Goal: Task Accomplishment & Management: Manage account settings

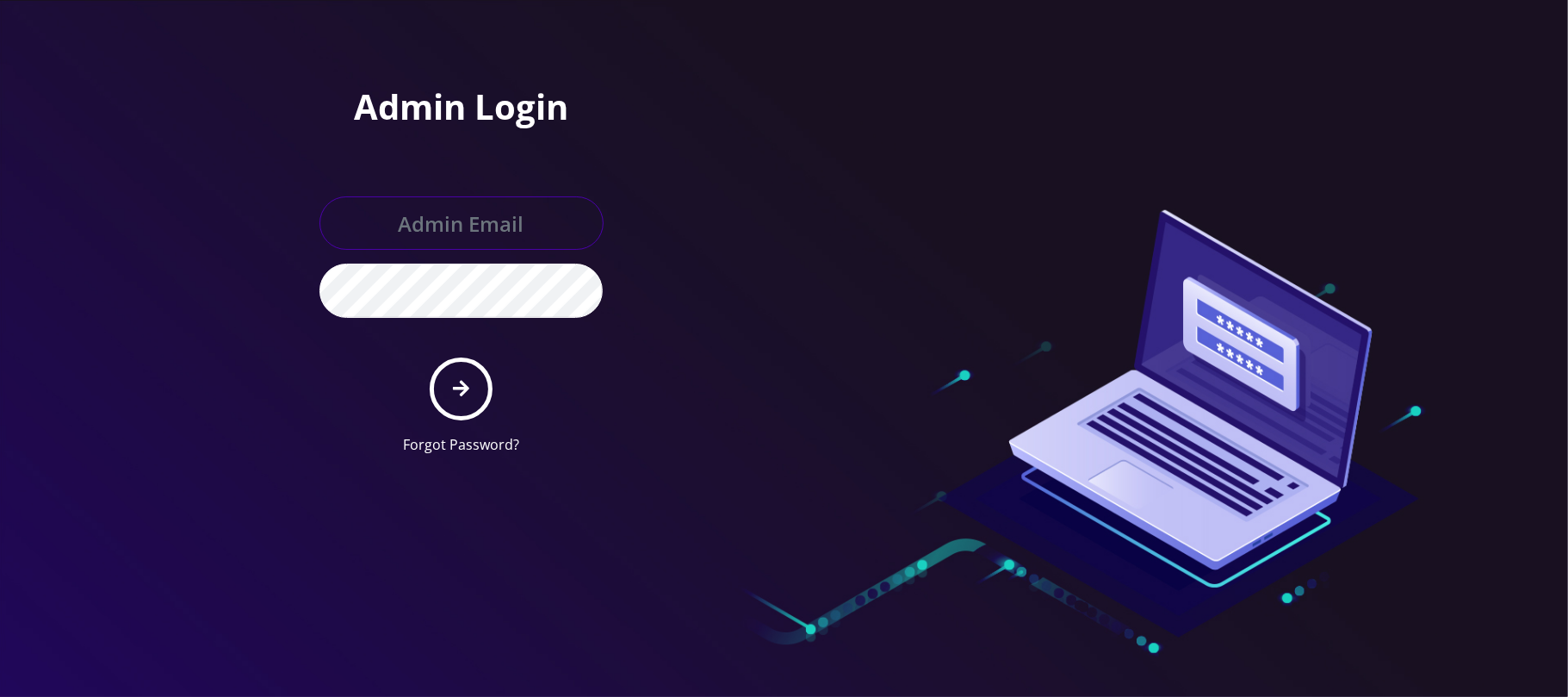
type input "[PERSON_NAME][EMAIL_ADDRESS][DOMAIN_NAME]"
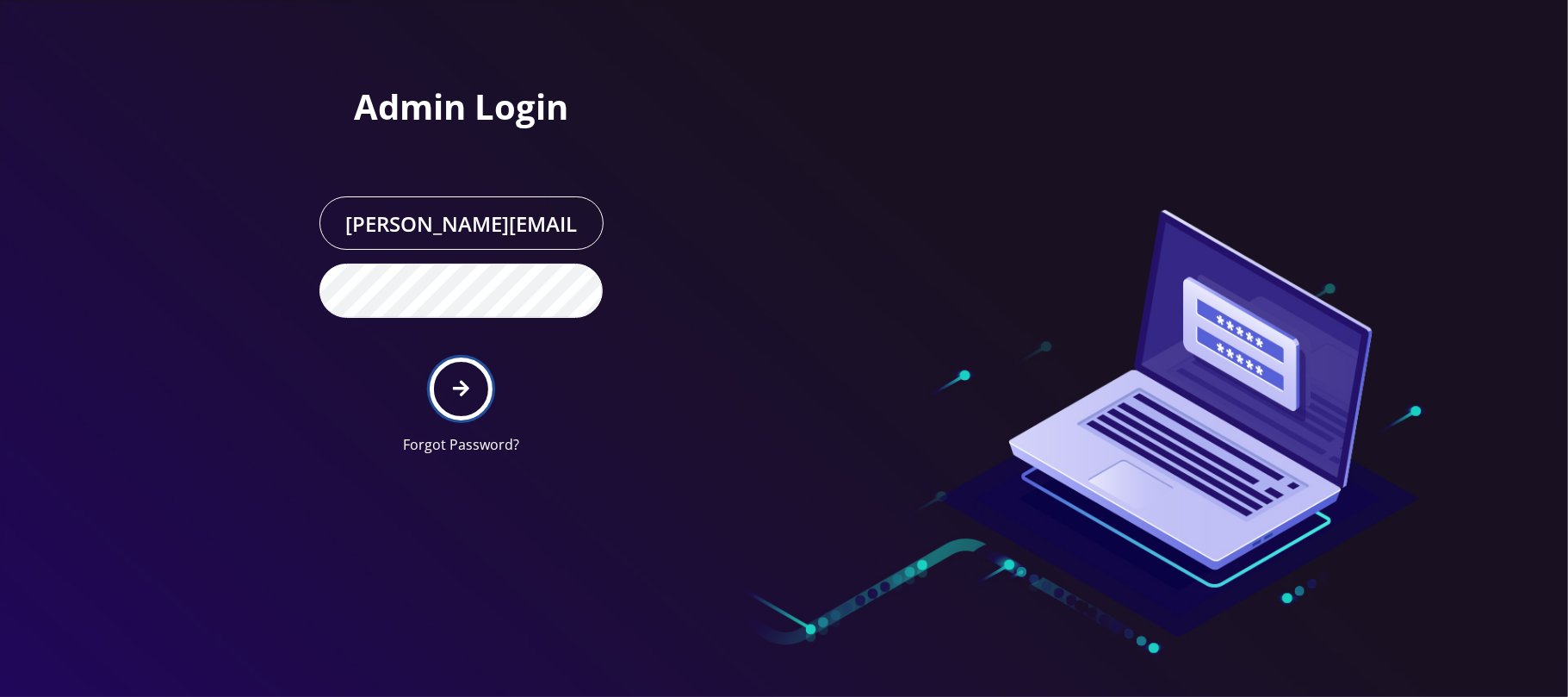
click at [463, 386] on icon "submit" at bounding box center [461, 388] width 16 height 19
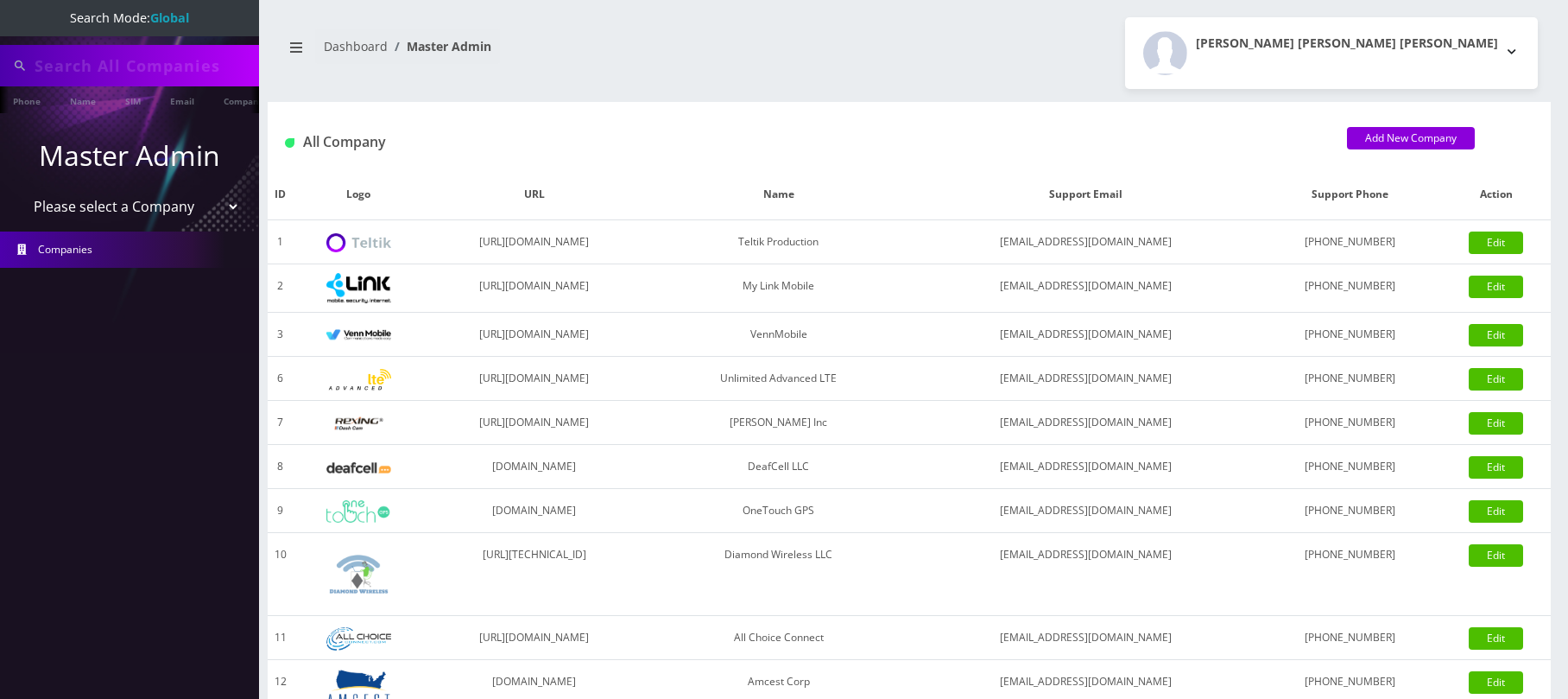
type input "nirvan"
click at [114, 209] on select "Please select a Company Teltik Production My Link Mobile VennMobile Unlimited A…" at bounding box center [130, 208] width 220 height 33
select select "13"
click at [20, 192] on select "Please select a Company Teltik Production My Link Mobile VennMobile Unlimited A…" at bounding box center [130, 208] width 220 height 33
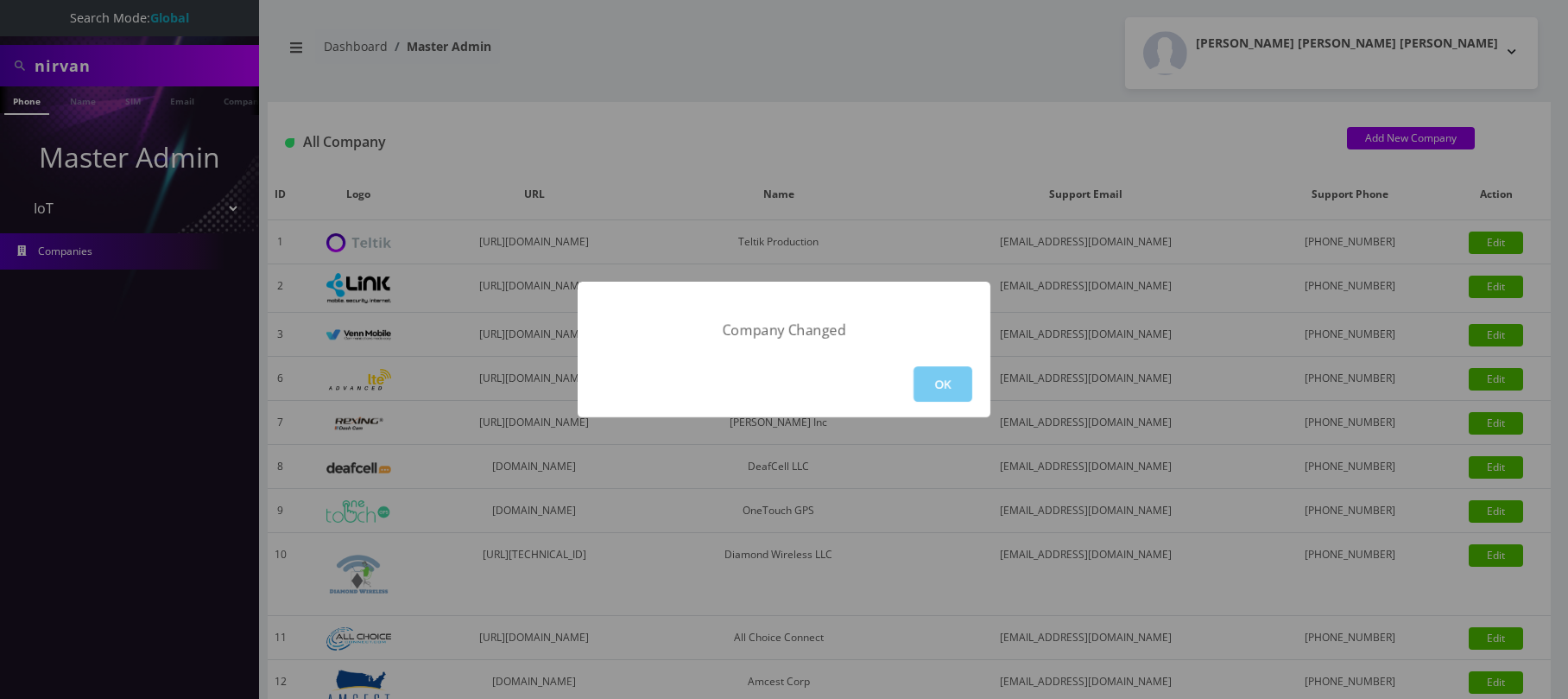
click at [938, 378] on button "OK" at bounding box center [944, 384] width 59 height 36
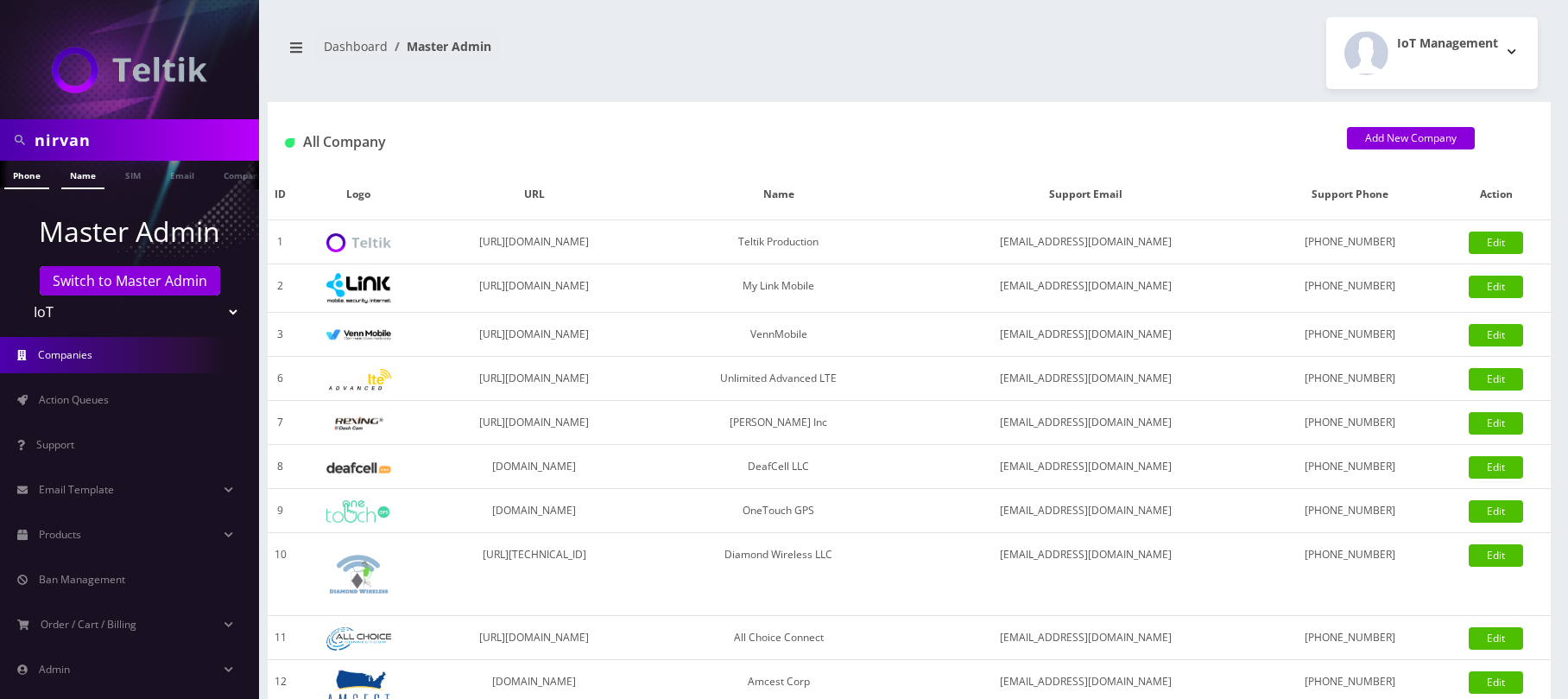
click at [83, 174] on link "Name" at bounding box center [83, 175] width 43 height 29
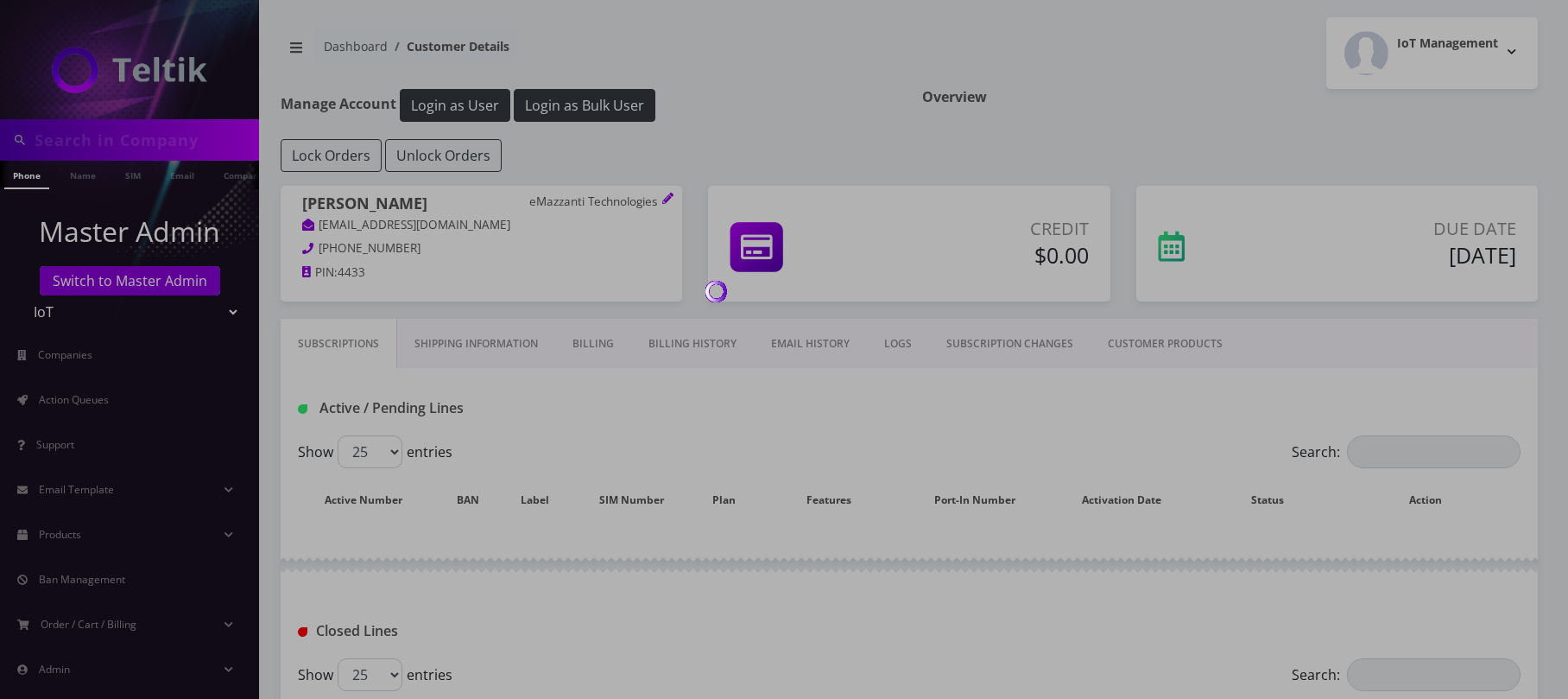
type input "nirvan"
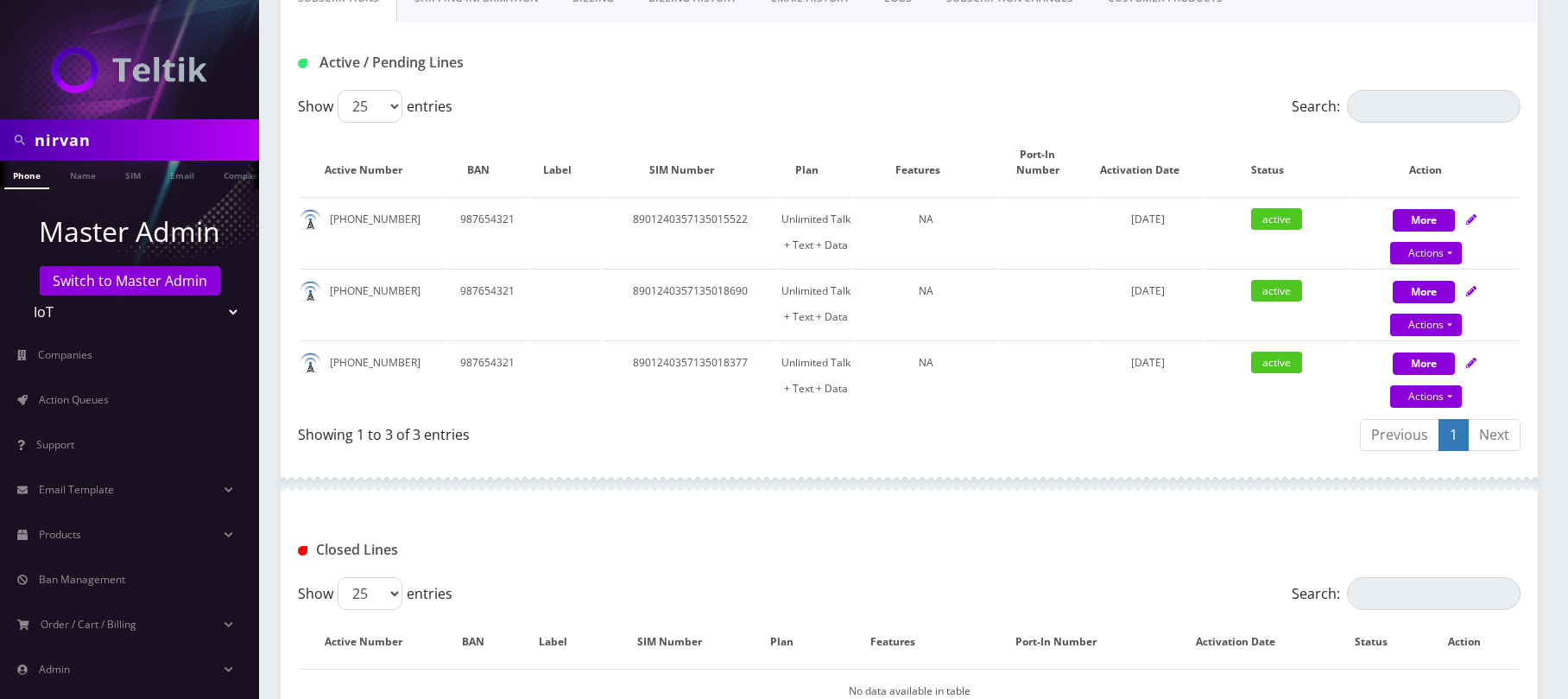
scroll to position [775, 0]
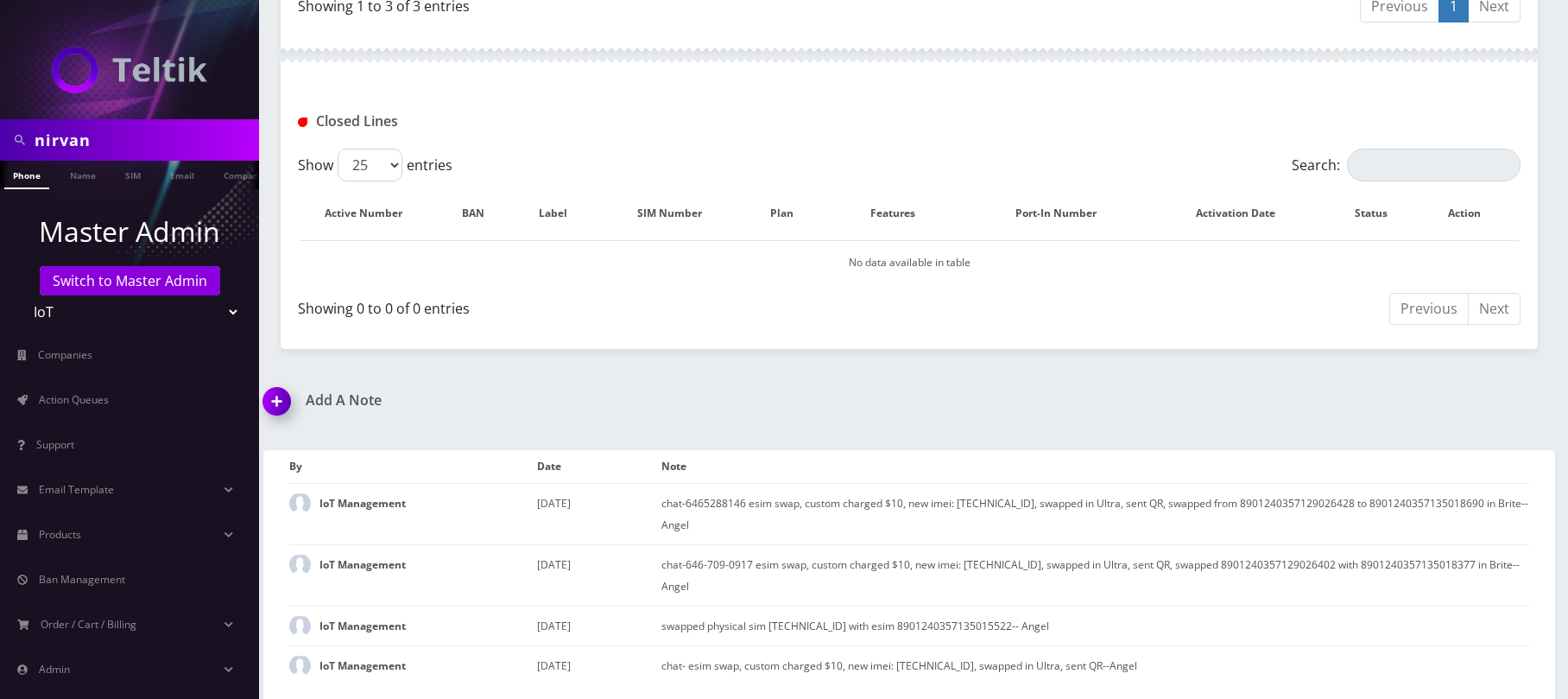
click at [267, 403] on img at bounding box center [280, 407] width 51 height 51
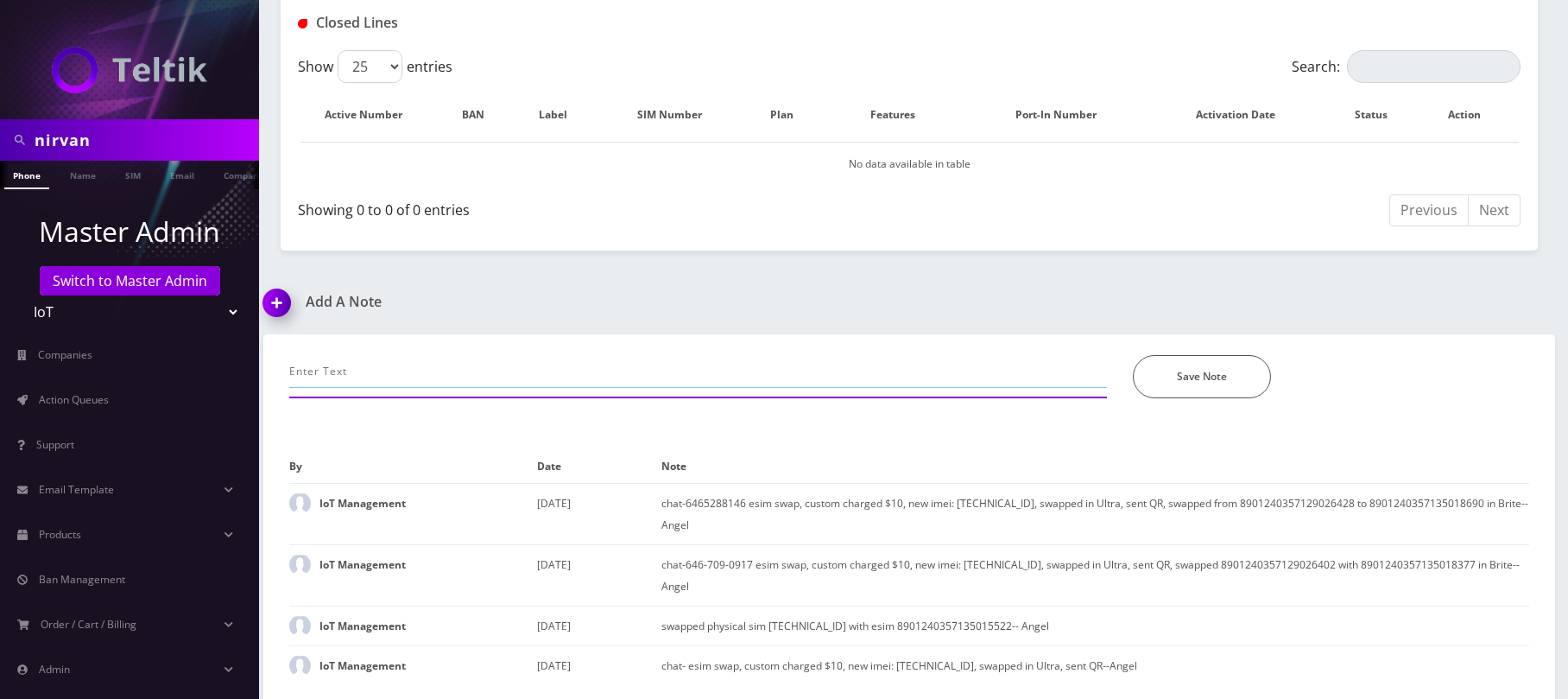
click at [434, 371] on input "text" at bounding box center [698, 371] width 818 height 33
click at [403, 371] on input "text" at bounding box center [698, 371] width 818 height 33
paste input "6463220936"
click at [514, 364] on input "6463220936 - activated to ESIM -" at bounding box center [698, 371] width 818 height 33
paste input "353730205687838"
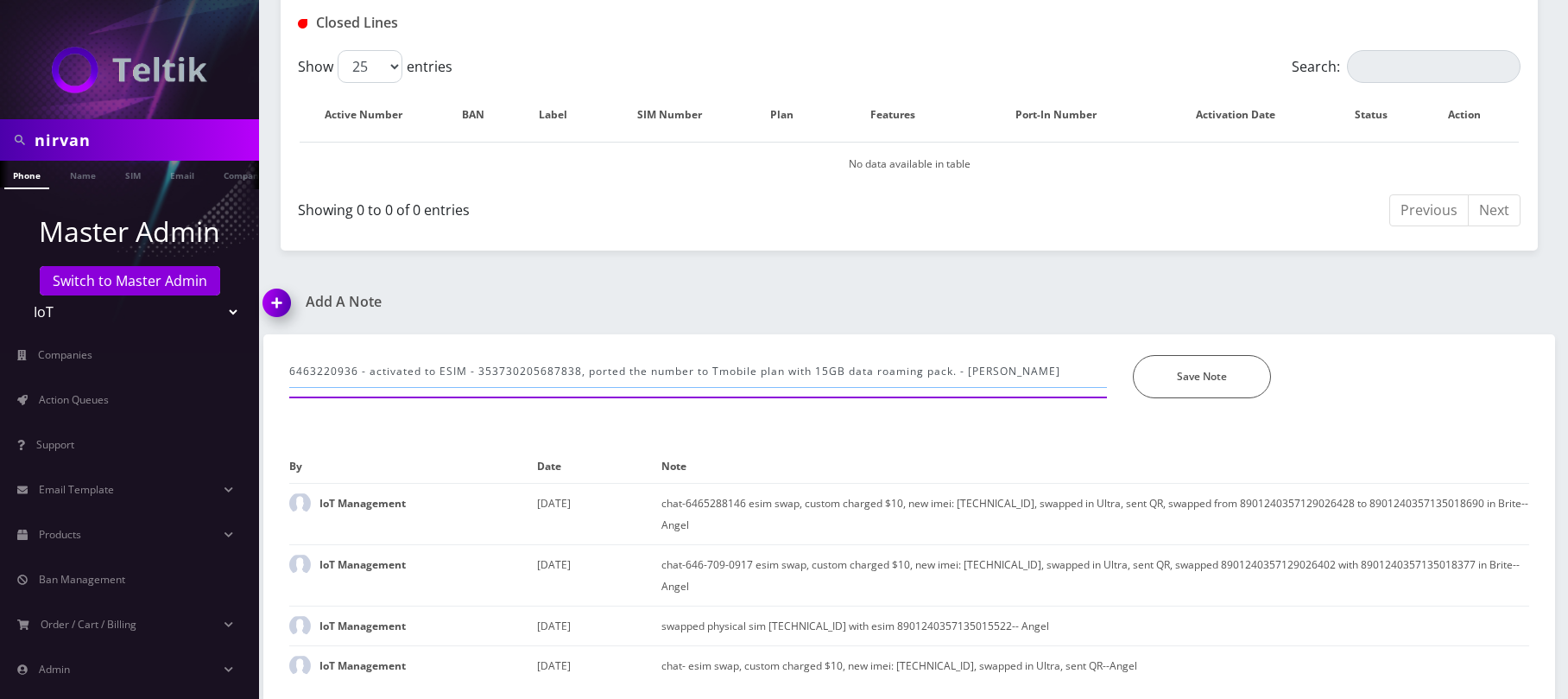
type input "6463220936 - activated to ESIM - 353730205687838, ported the number to Tmobile …"
click at [1182, 388] on button "Save Note" at bounding box center [1202, 377] width 138 height 43
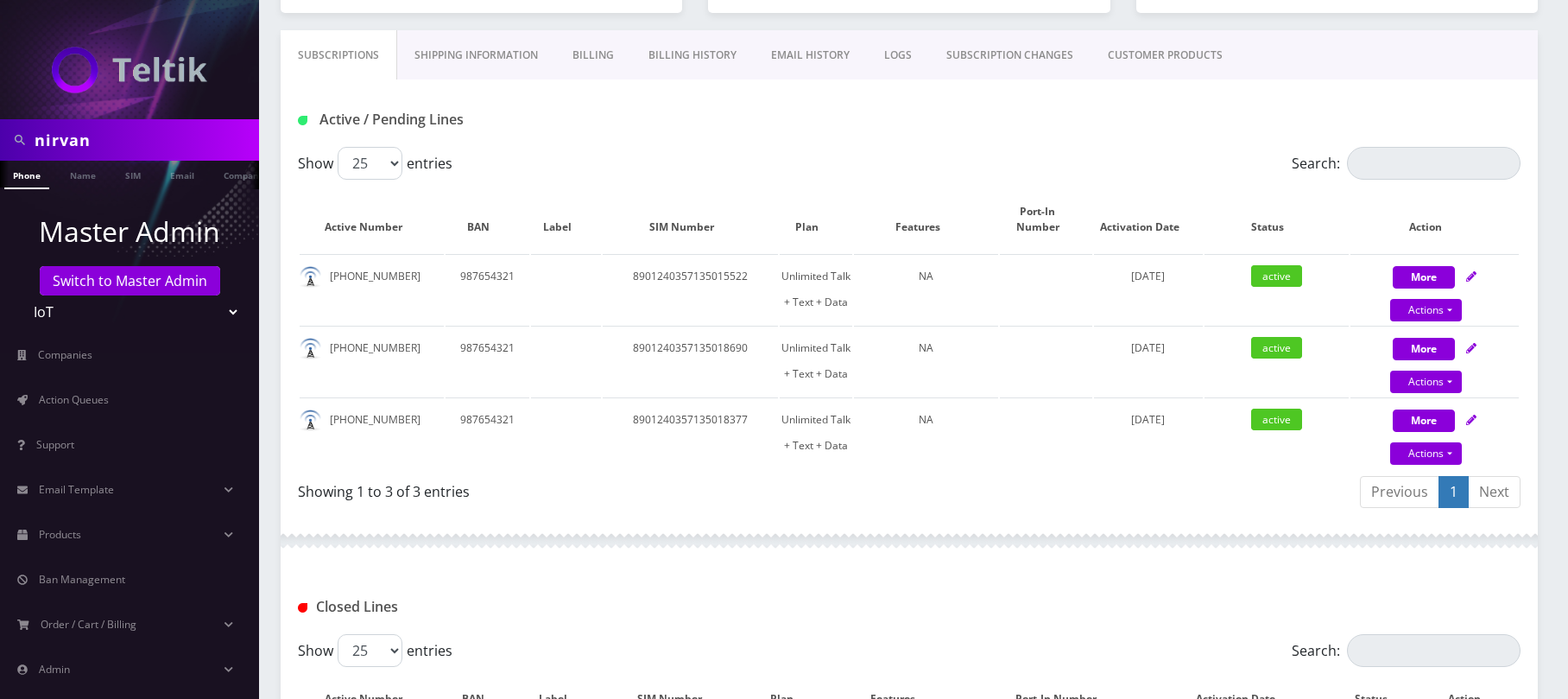
scroll to position [239, 0]
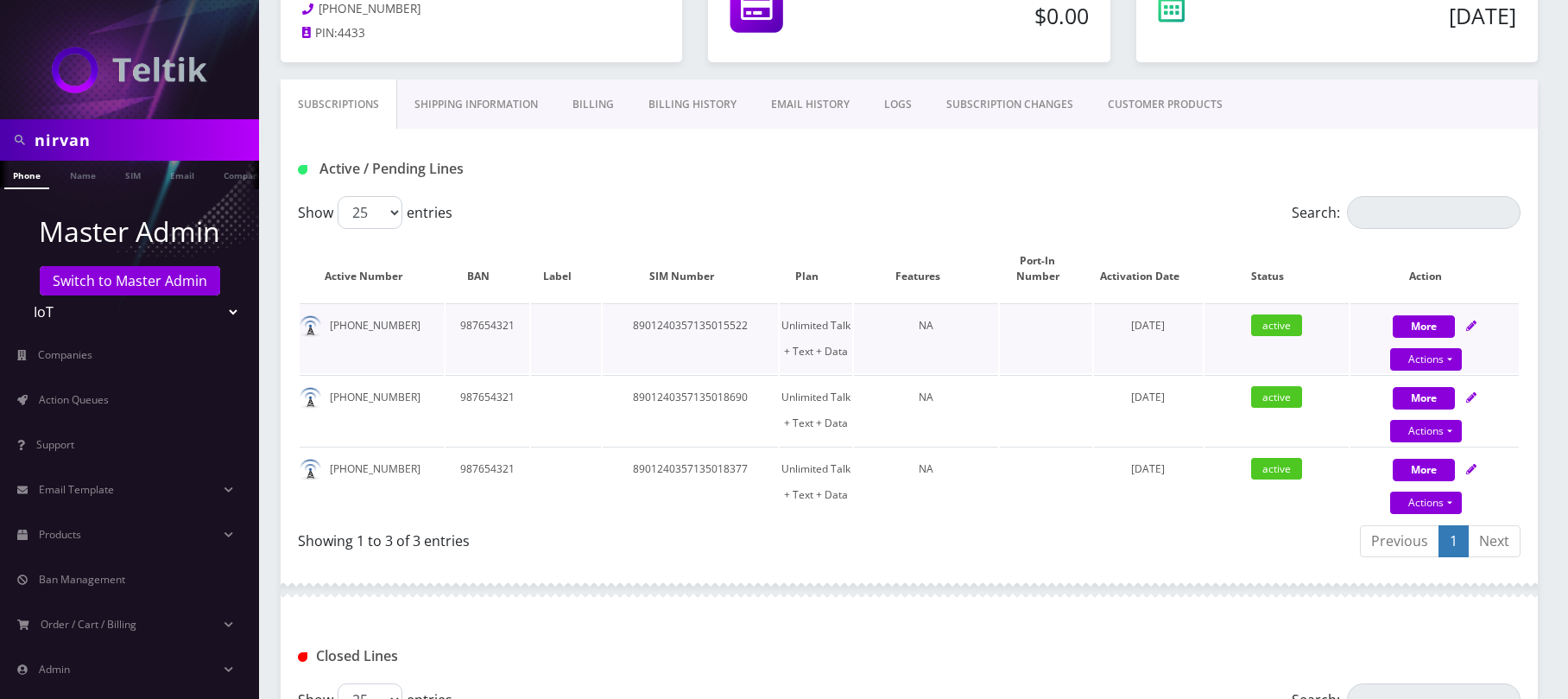
click at [1476, 328] on icon at bounding box center [1471, 326] width 11 height 11
select select "TMO SMS SIM"
select select "400"
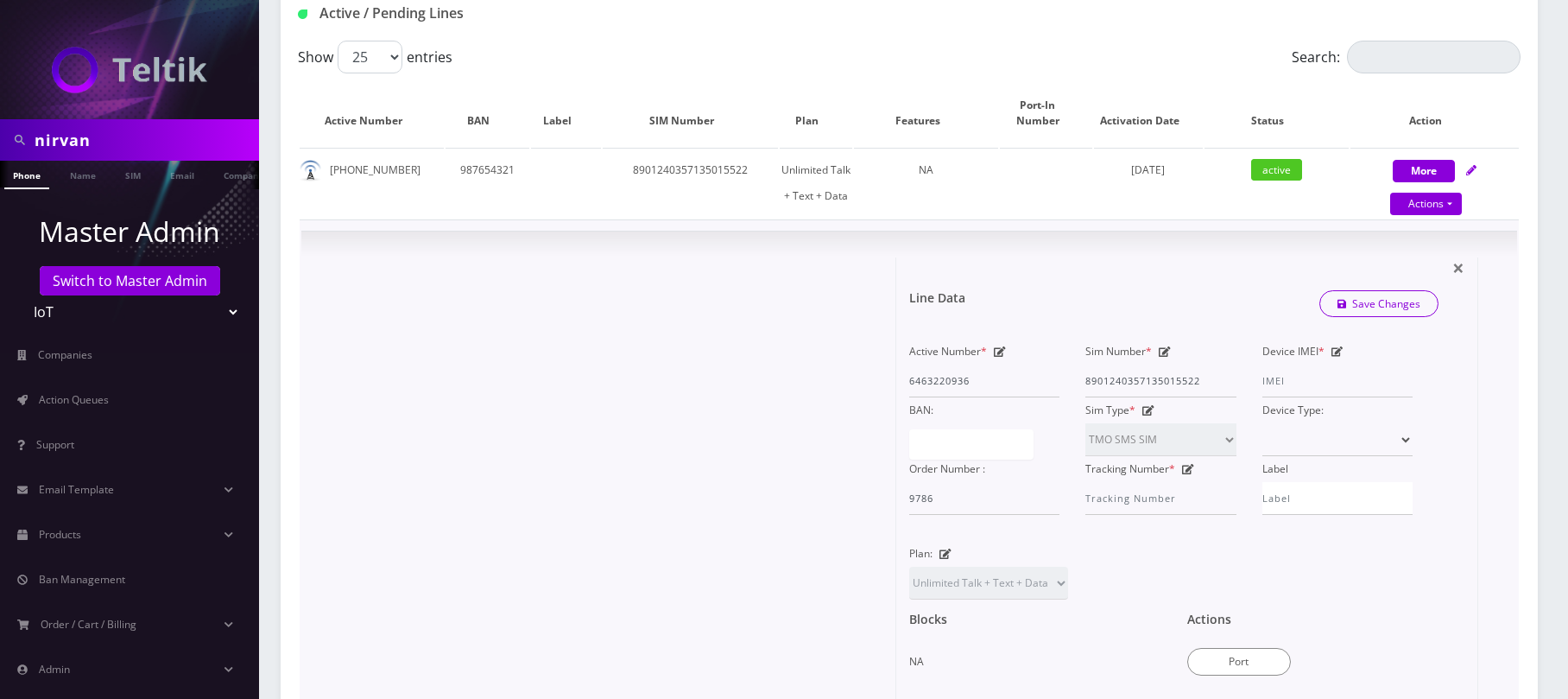
scroll to position [354, 0]
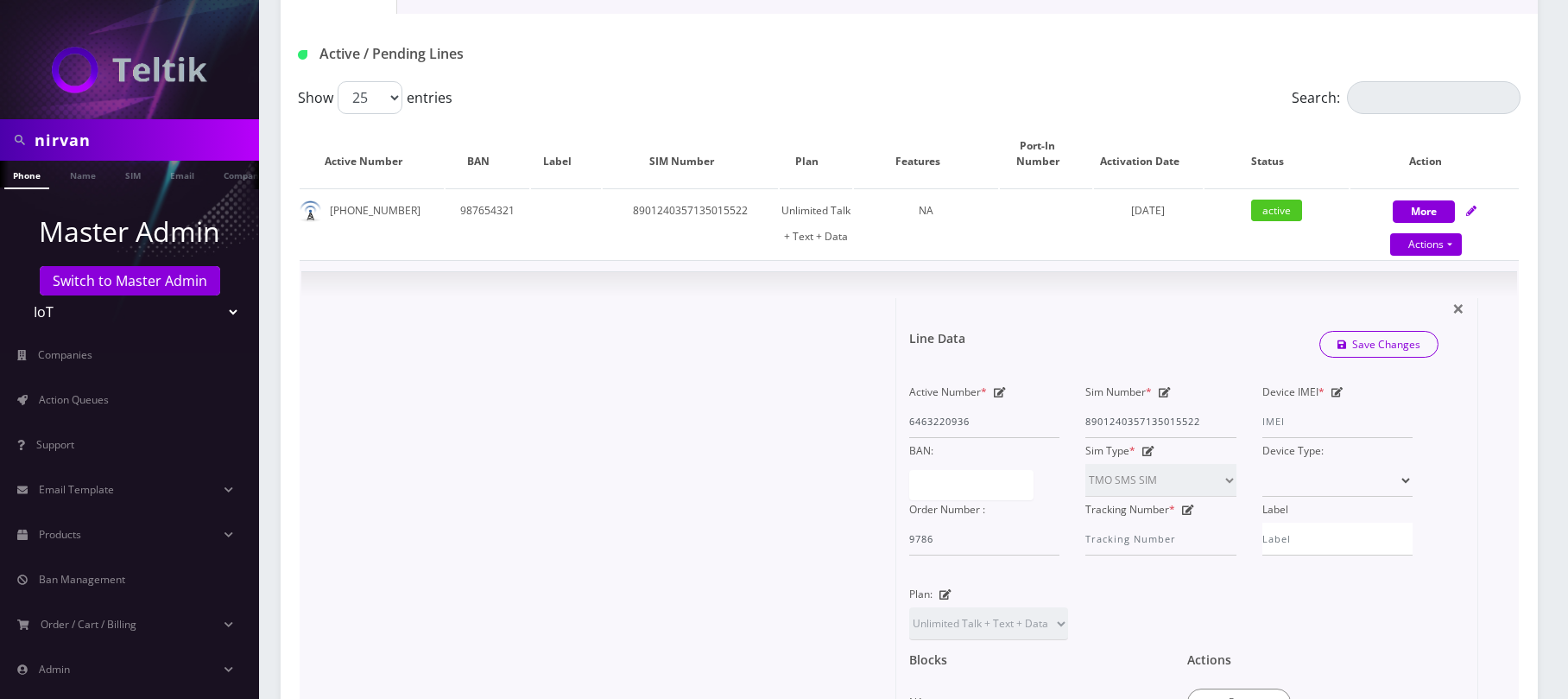
click at [1335, 394] on icon at bounding box center [1338, 393] width 13 height 11
click at [1287, 420] on input "Device IMEI *" at bounding box center [1338, 422] width 150 height 33
paste input "353730205687838"
type input "353730205687838"
click at [1382, 340] on link "Save Changes" at bounding box center [1379, 345] width 120 height 27
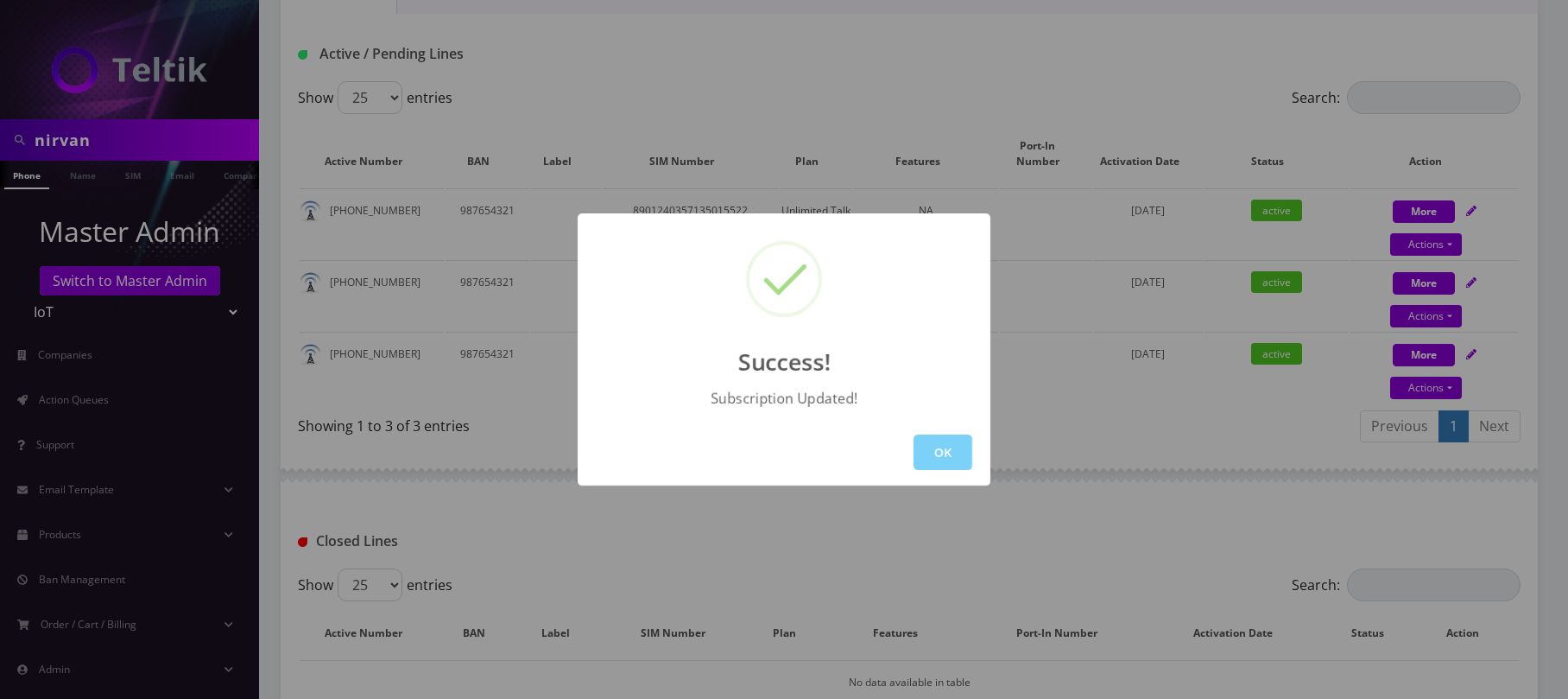
click at [961, 527] on div "Success! Subscription Updated! OK" at bounding box center [784, 349] width 1568 height 699
